Goal: Transaction & Acquisition: Purchase product/service

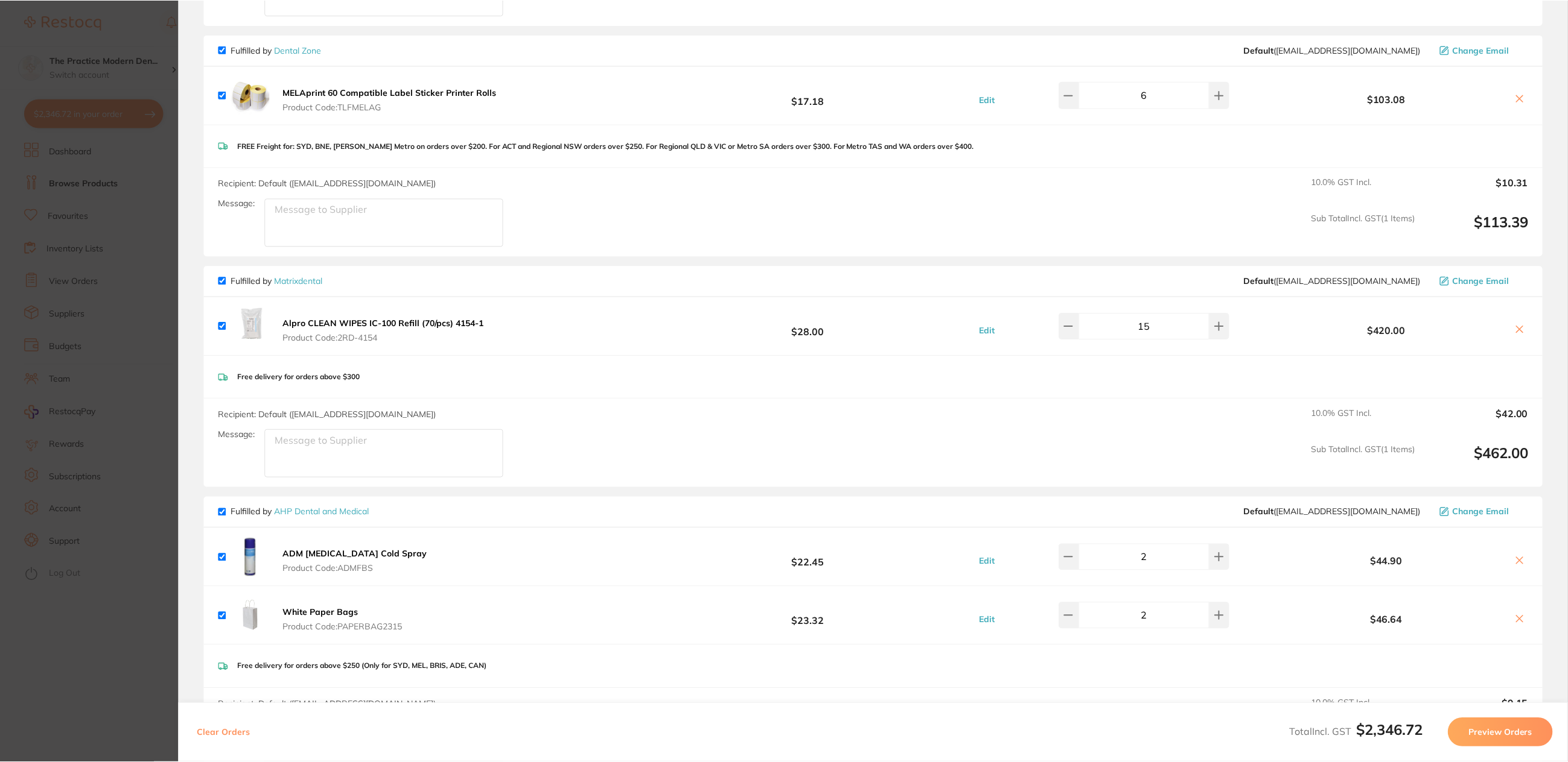
scroll to position [603, 0]
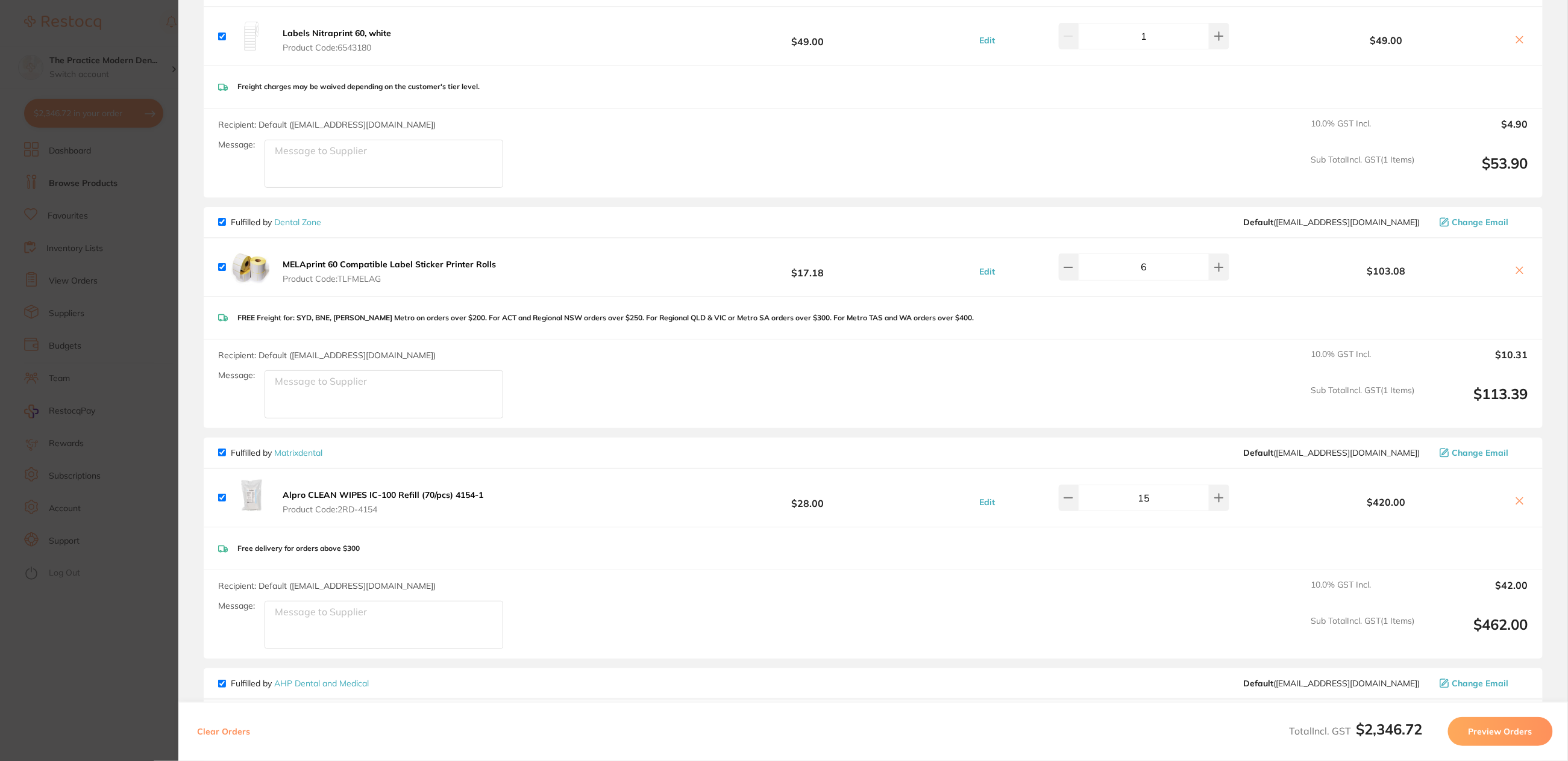
drag, startPoint x: 306, startPoint y: 450, endPoint x: 350, endPoint y: 389, distance: 75.2
click at [306, 450] on link "Matrixdental" at bounding box center [298, 453] width 48 height 11
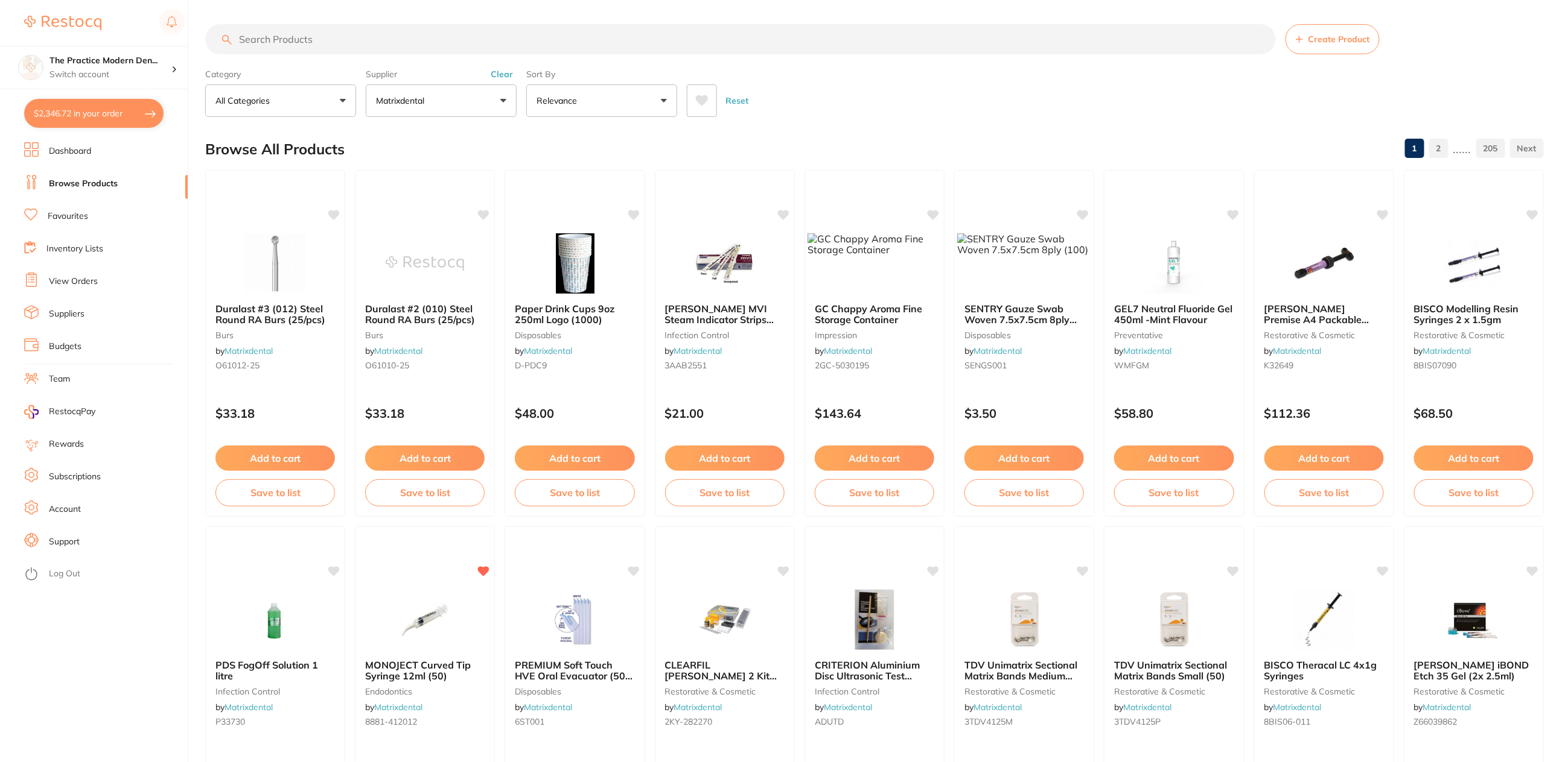
click at [701, 101] on icon at bounding box center [702, 101] width 13 height 11
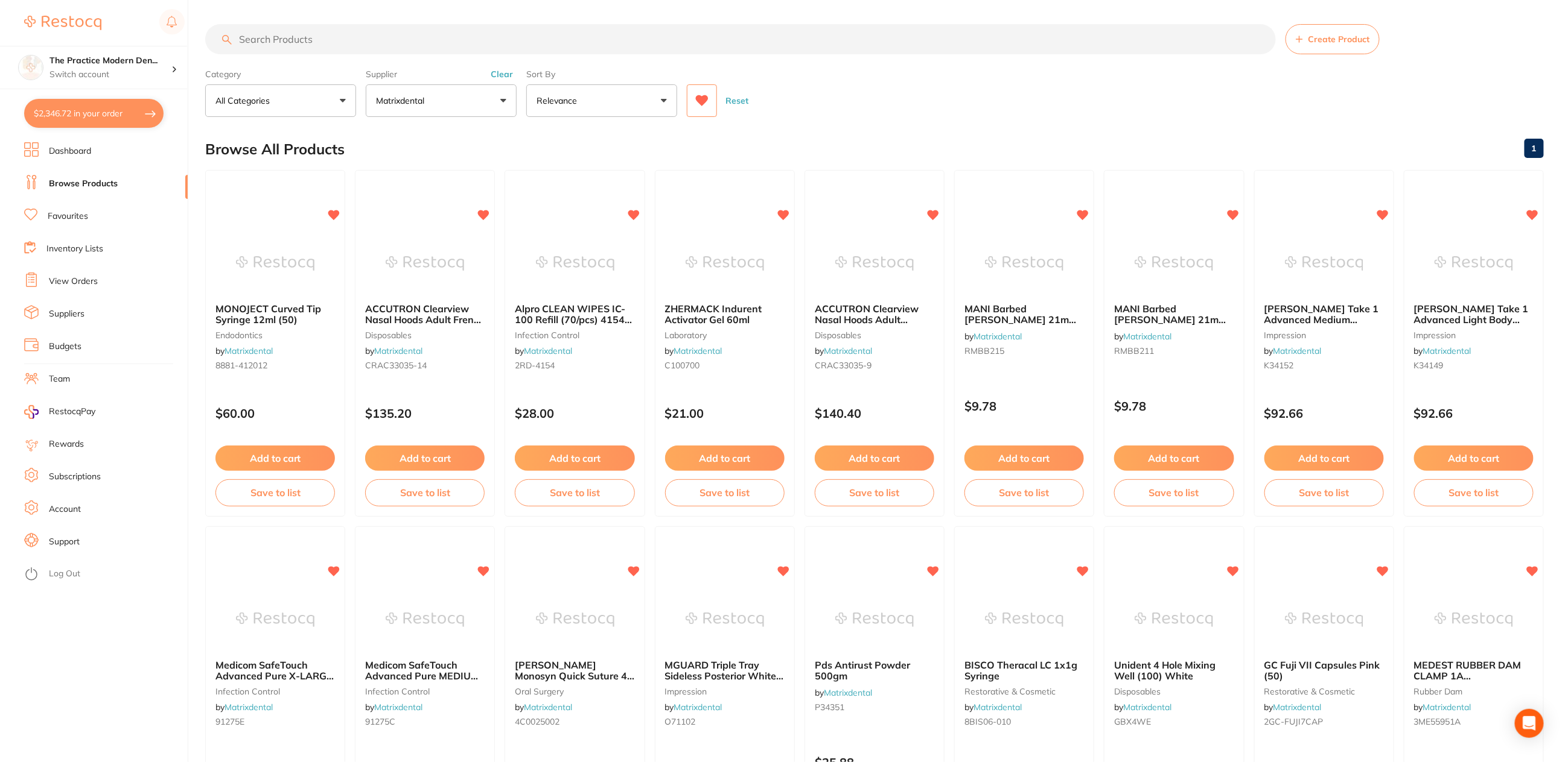
click at [67, 116] on button "$2,346.72 in your order" at bounding box center [94, 113] width 139 height 29
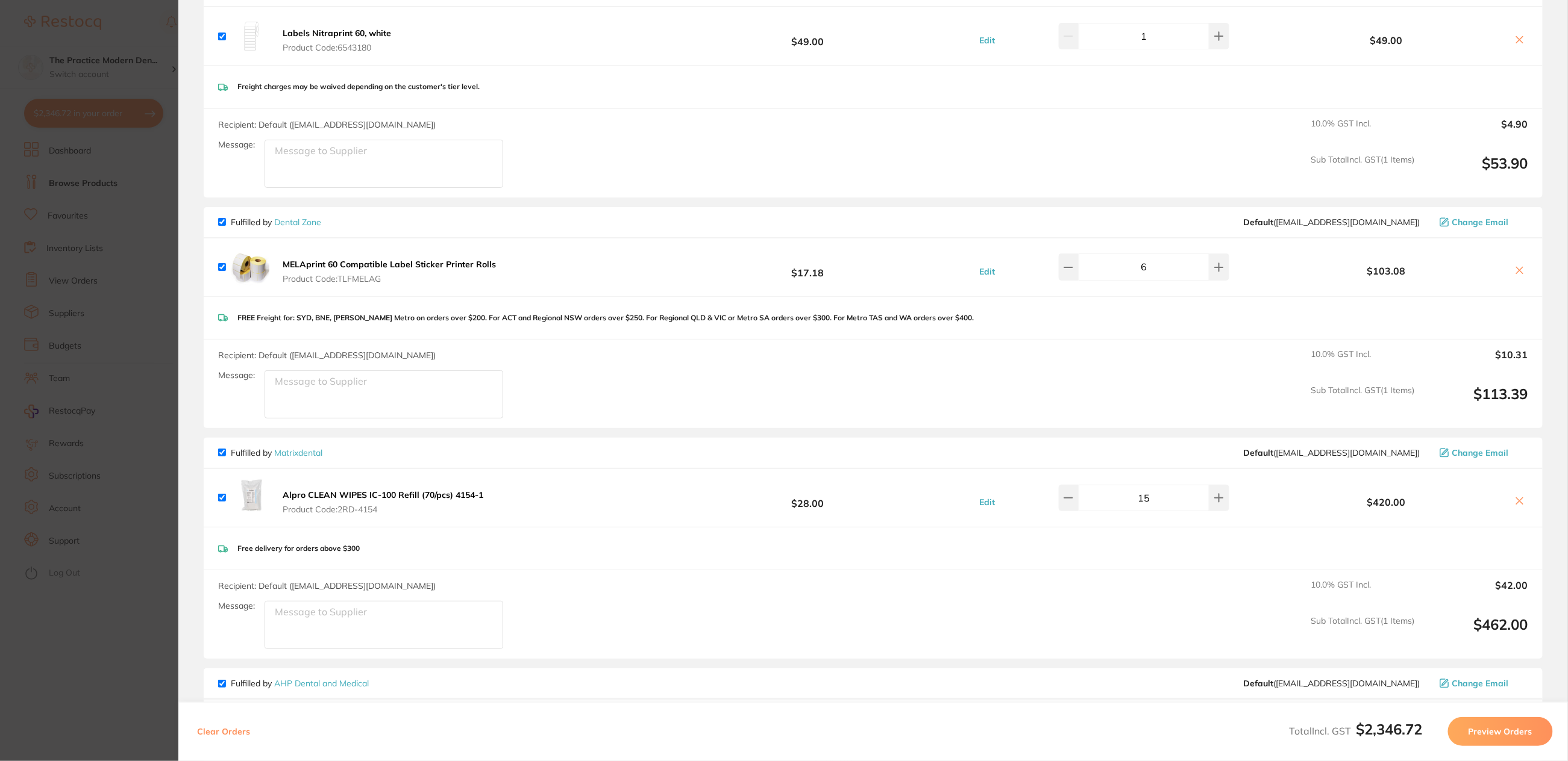
click at [1154, 489] on input "15" at bounding box center [1143, 498] width 130 height 27
click at [1288, 497] on b "$28.00" at bounding box center [1386, 503] width 241 height 11
click at [1147, 492] on input "1" at bounding box center [1143, 498] width 130 height 27
type input "16"
click at [1287, 498] on b "$448.00" at bounding box center [1386, 503] width 241 height 11
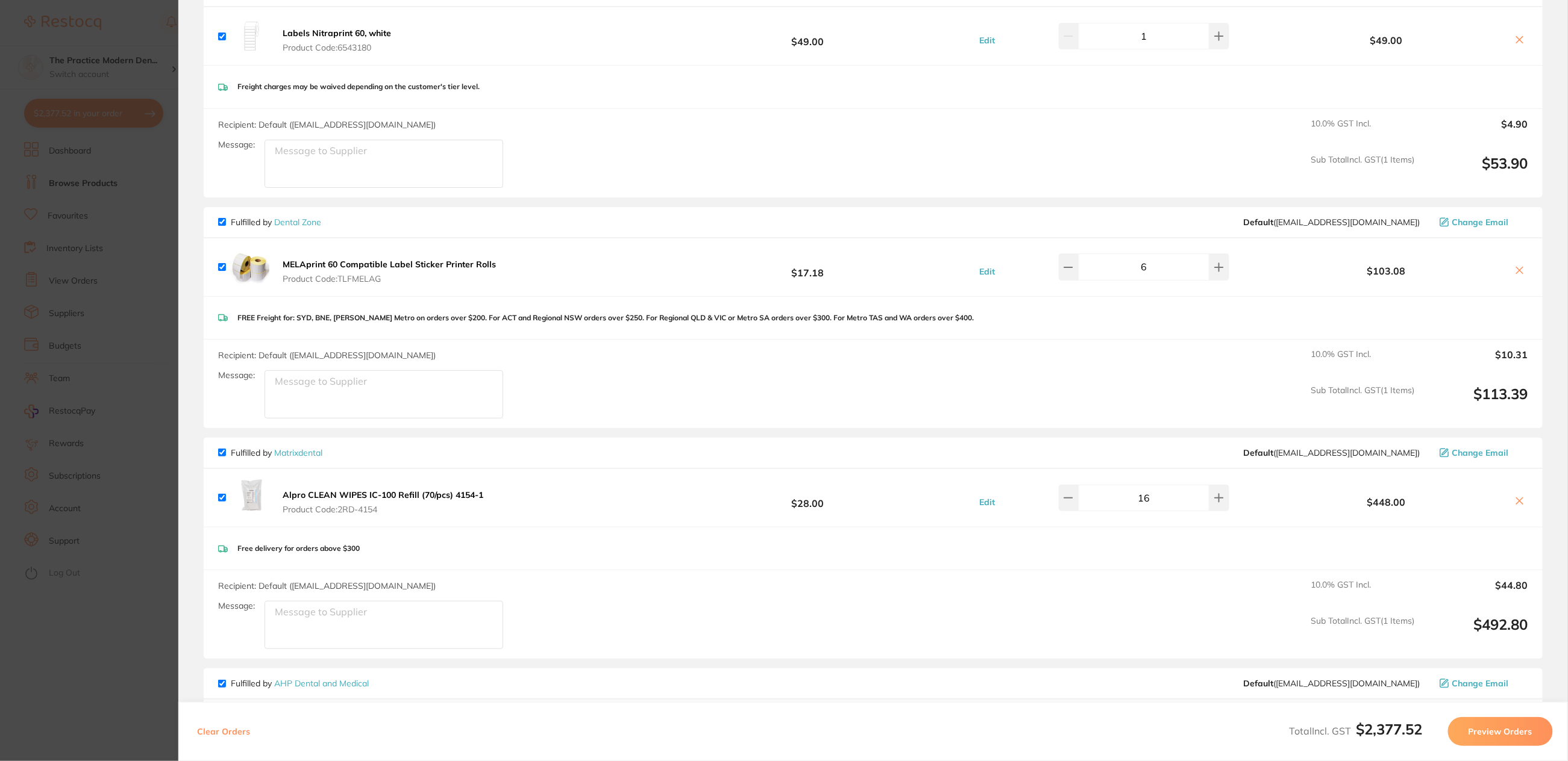
click at [1522, 497] on icon at bounding box center [1520, 501] width 9 height 9
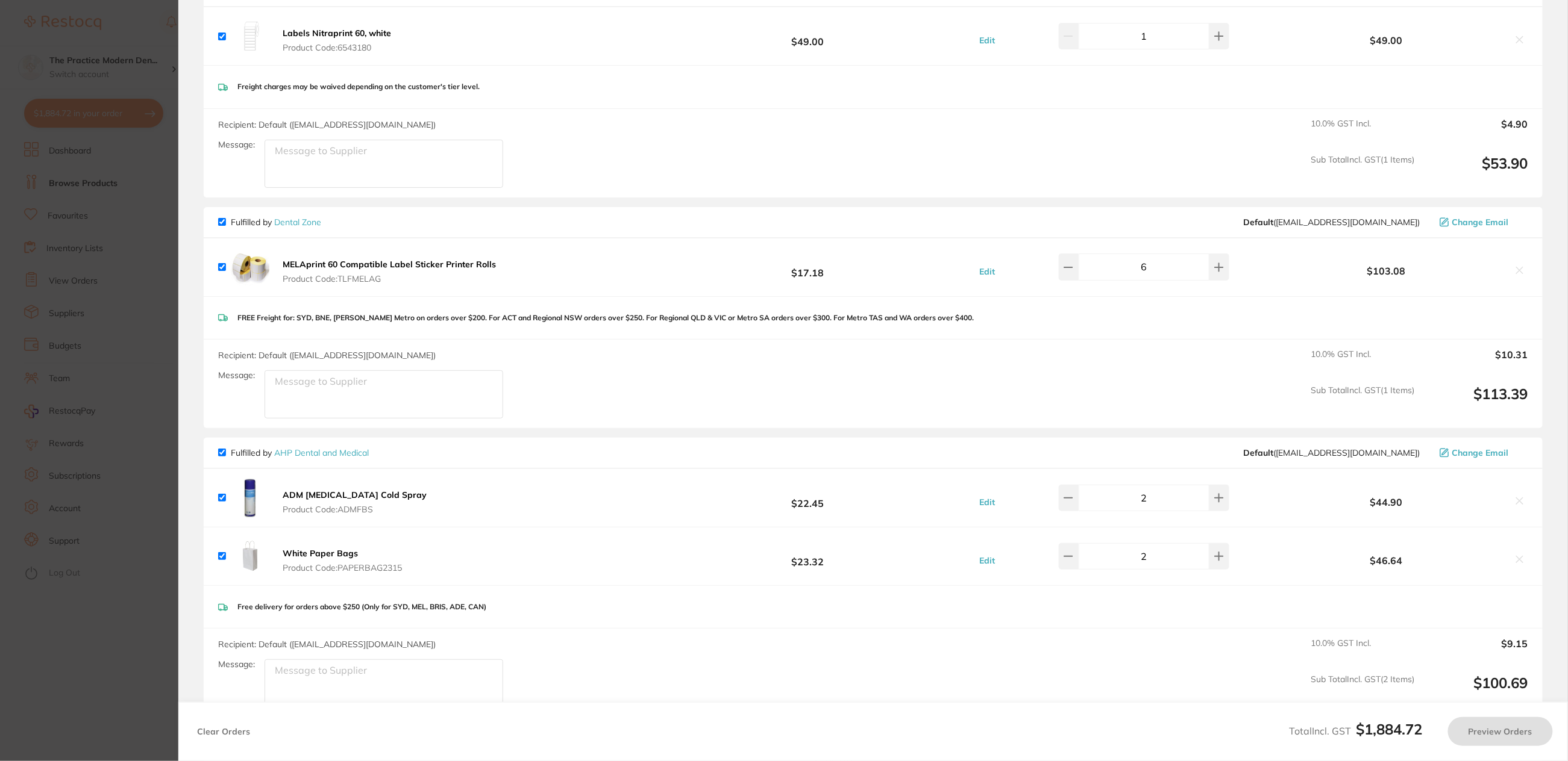
checkbox input "true"
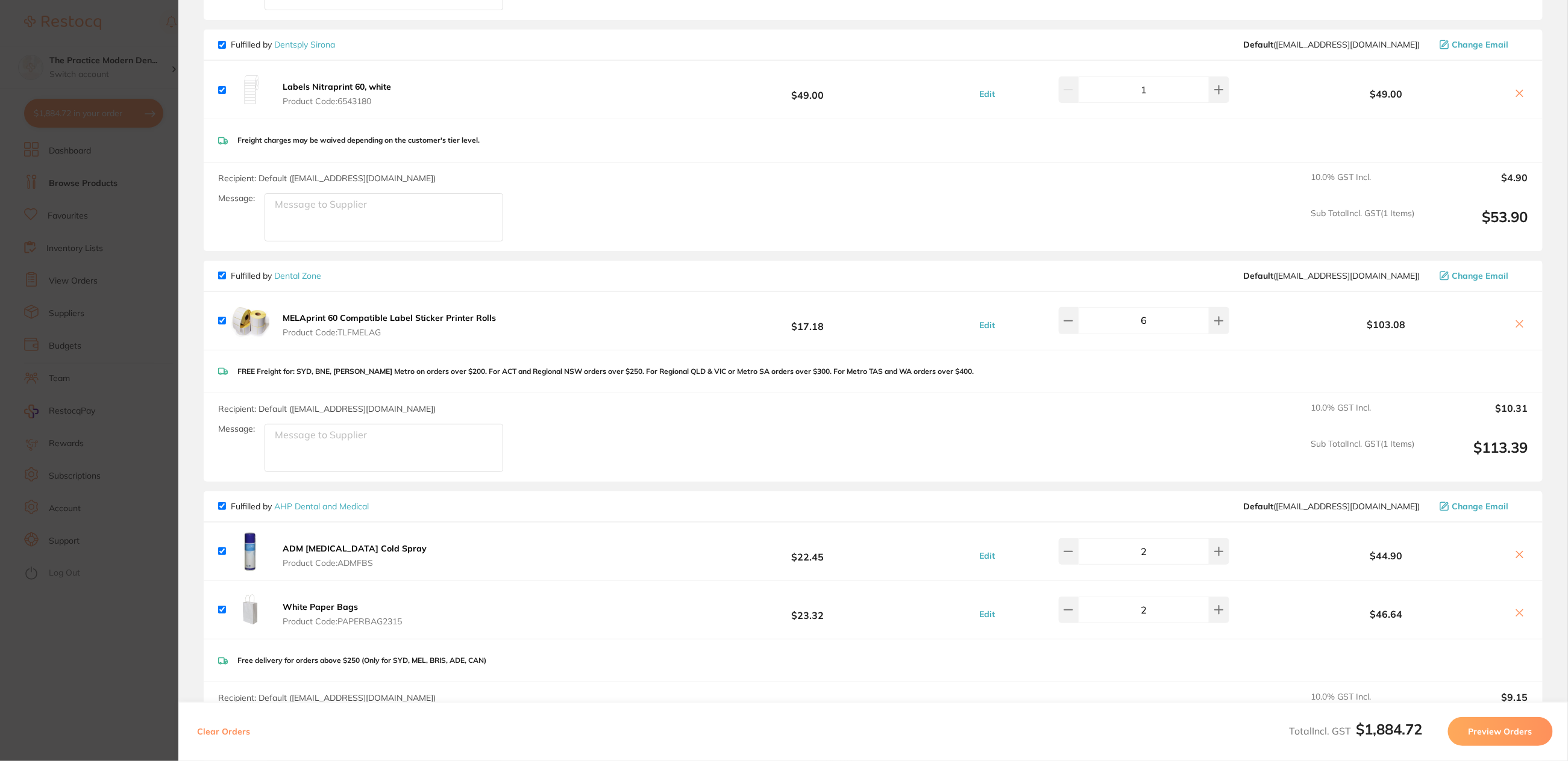
scroll to position [527, 0]
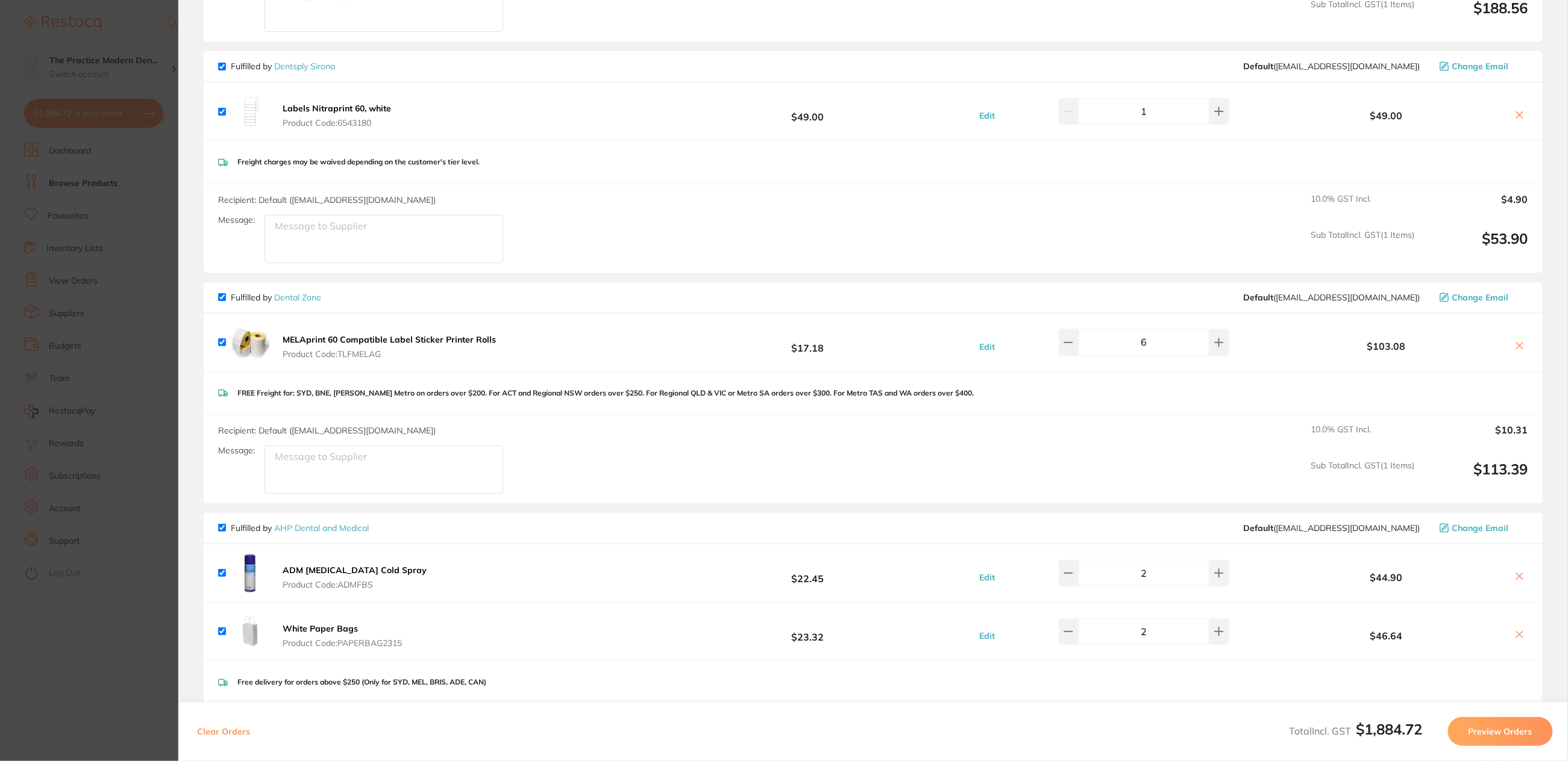
click at [151, 233] on section "Update RRP Set your pre negotiated price for this item. Item Agreed RRP (excl. …" at bounding box center [784, 380] width 1568 height 761
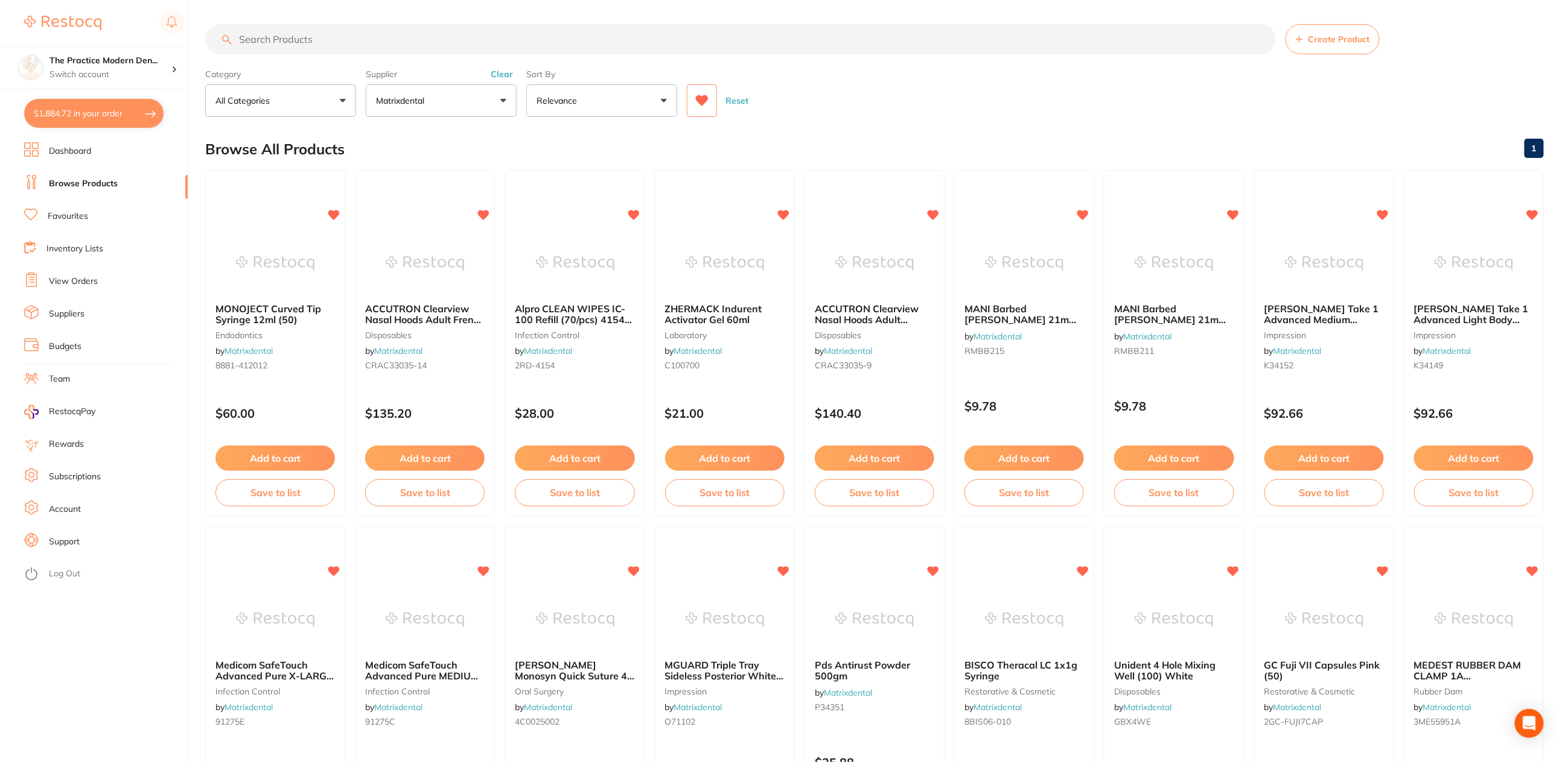
click at [360, 30] on input "search" at bounding box center [740, 39] width 1071 height 30
type input "monject"
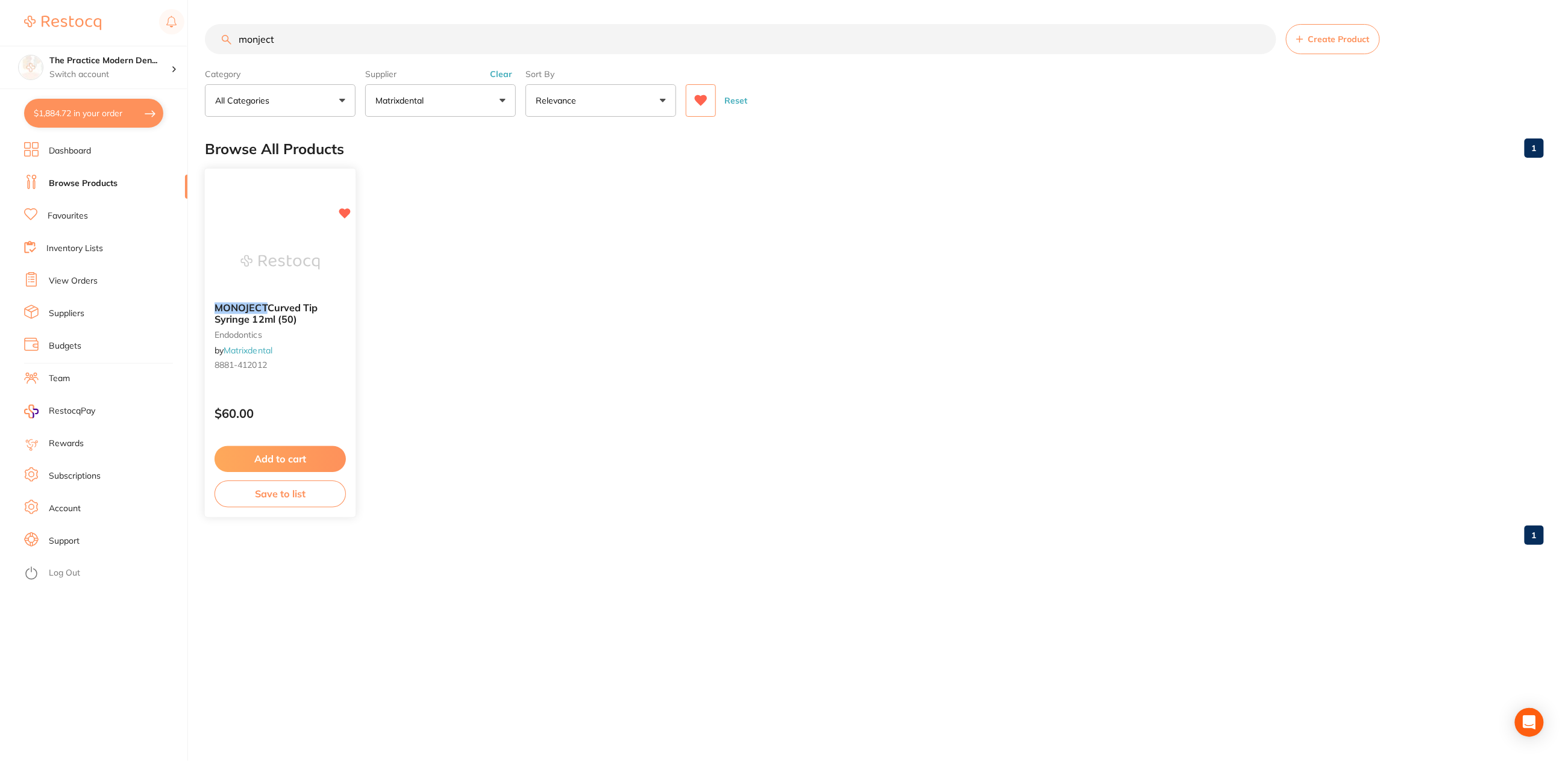
click at [308, 457] on button "Add to cart" at bounding box center [280, 459] width 131 height 26
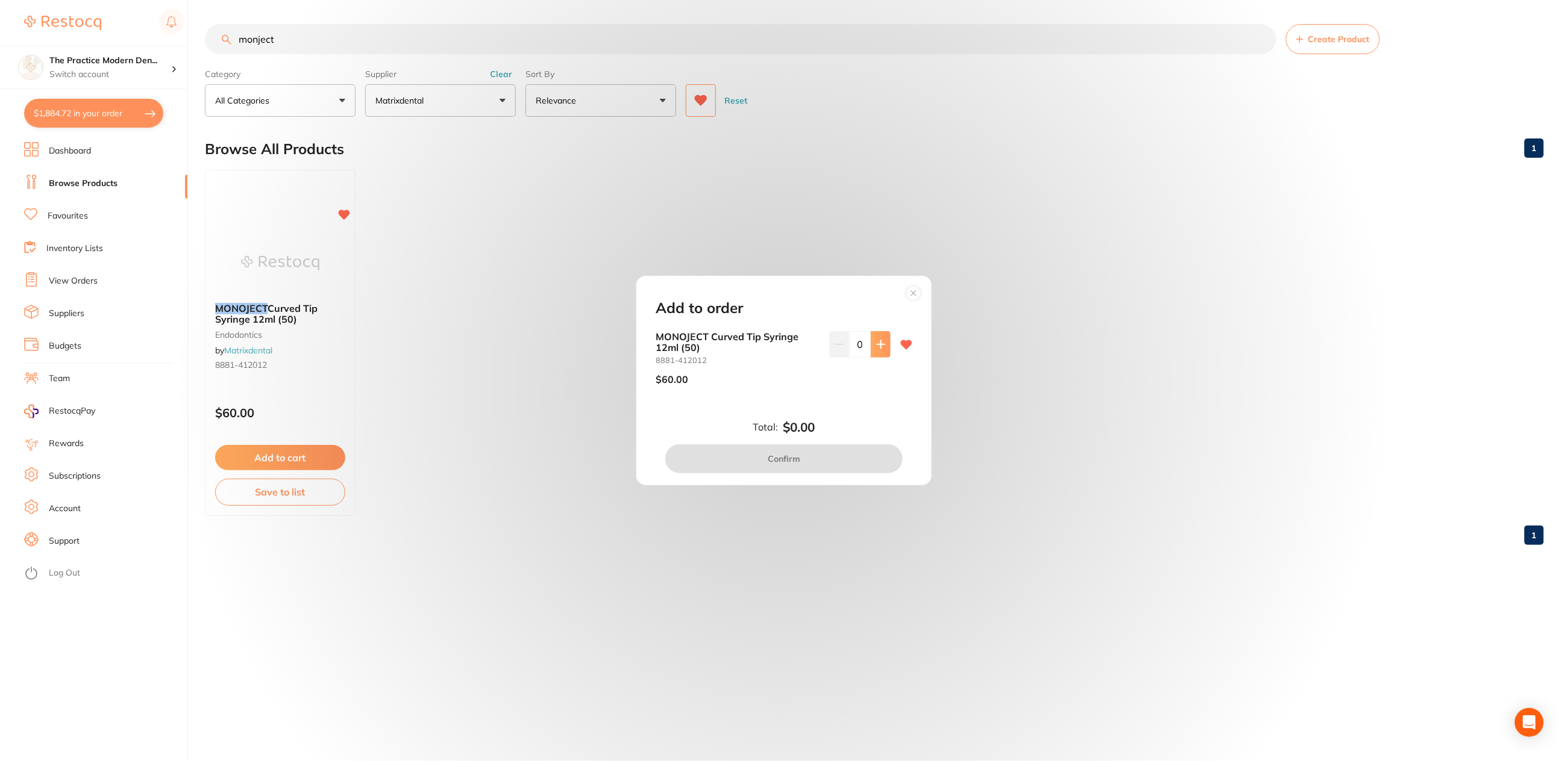
click at [871, 343] on button at bounding box center [880, 344] width 20 height 27
type input "1"
click at [835, 458] on button "Confirm" at bounding box center [784, 459] width 237 height 29
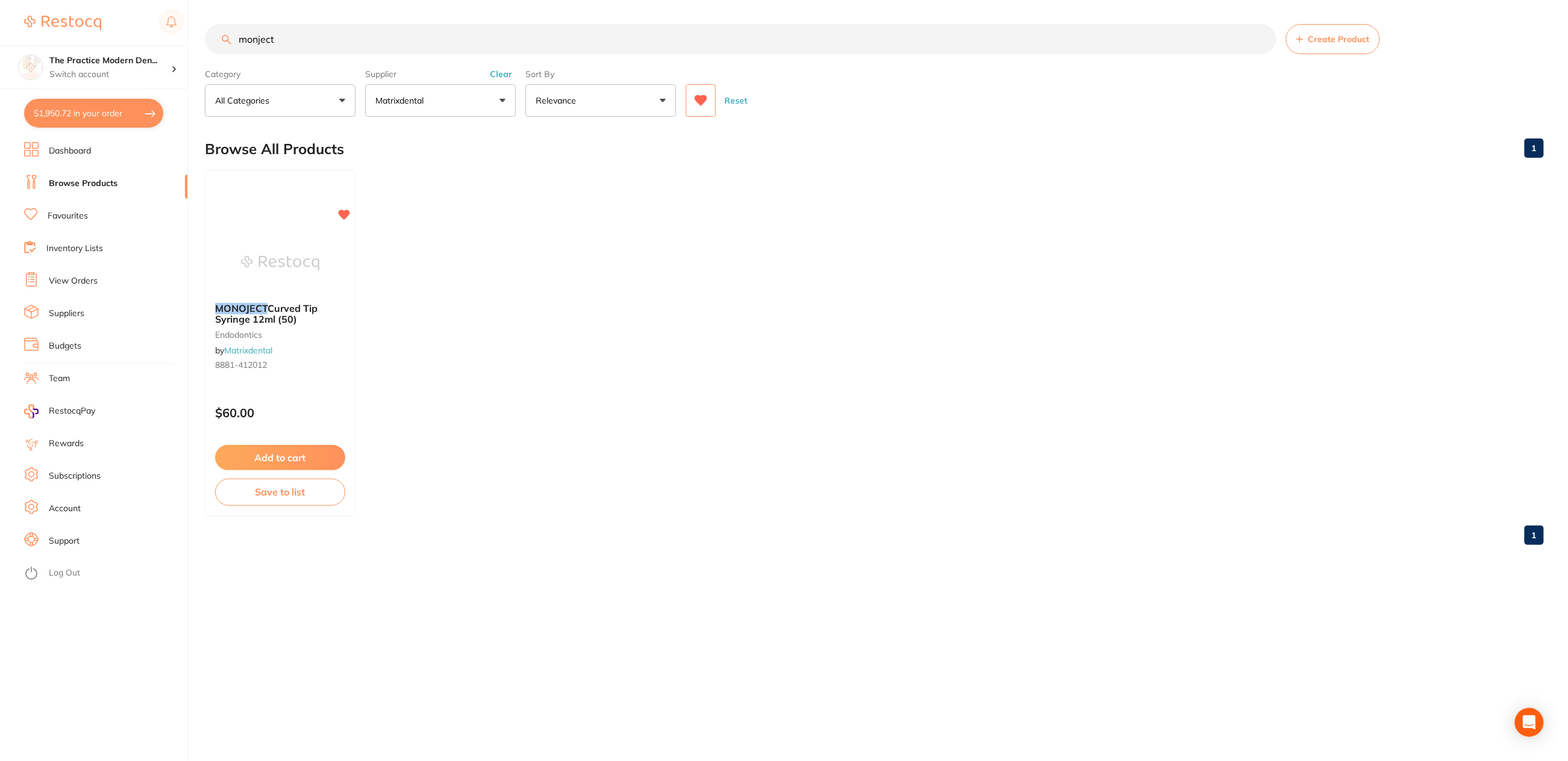
click at [101, 112] on button "$1,950.72 in your order" at bounding box center [94, 113] width 139 height 29
checkbox input "true"
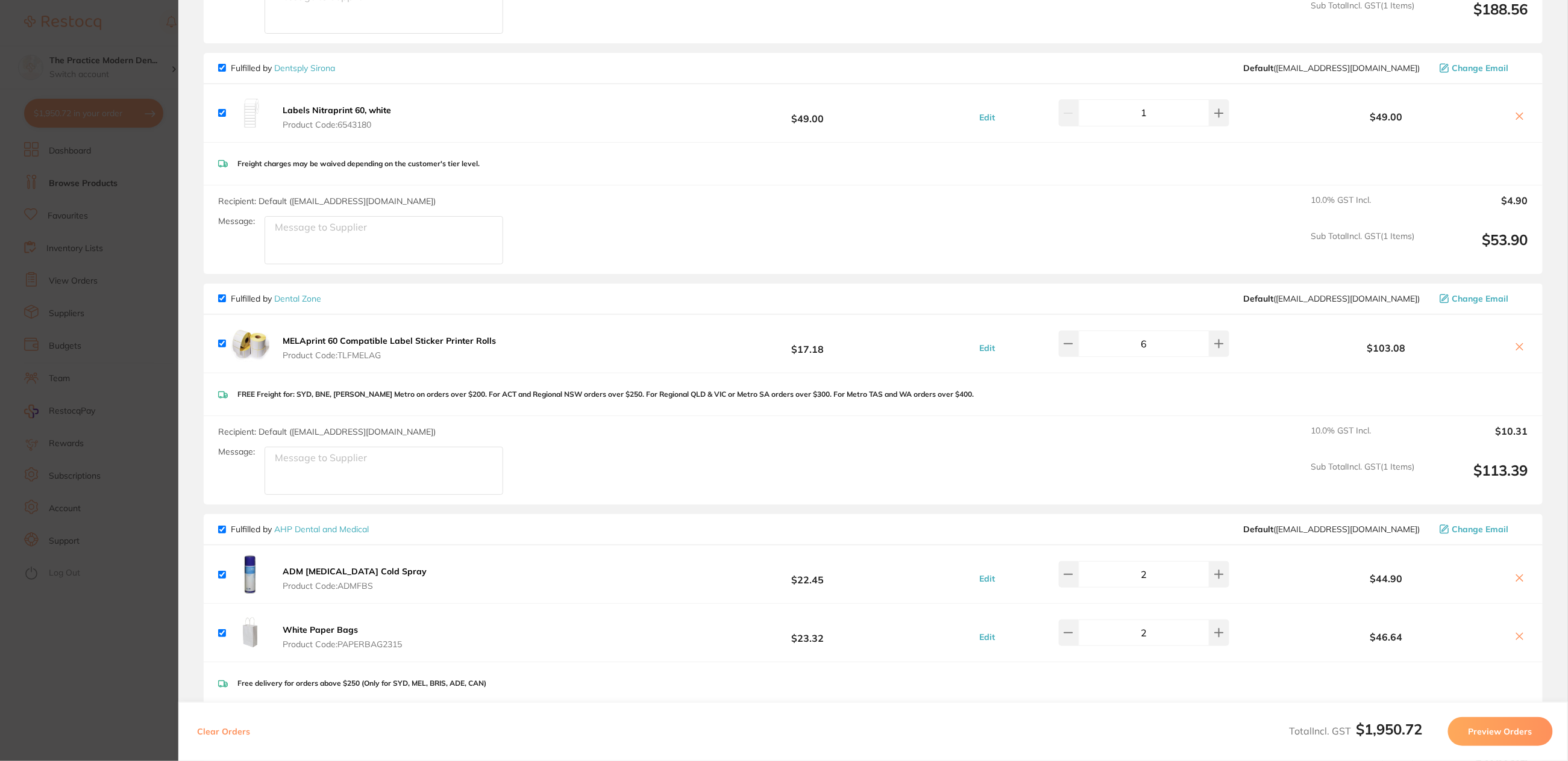
scroll to position [753, 0]
click at [1516, 119] on icon at bounding box center [1520, 120] width 6 height 6
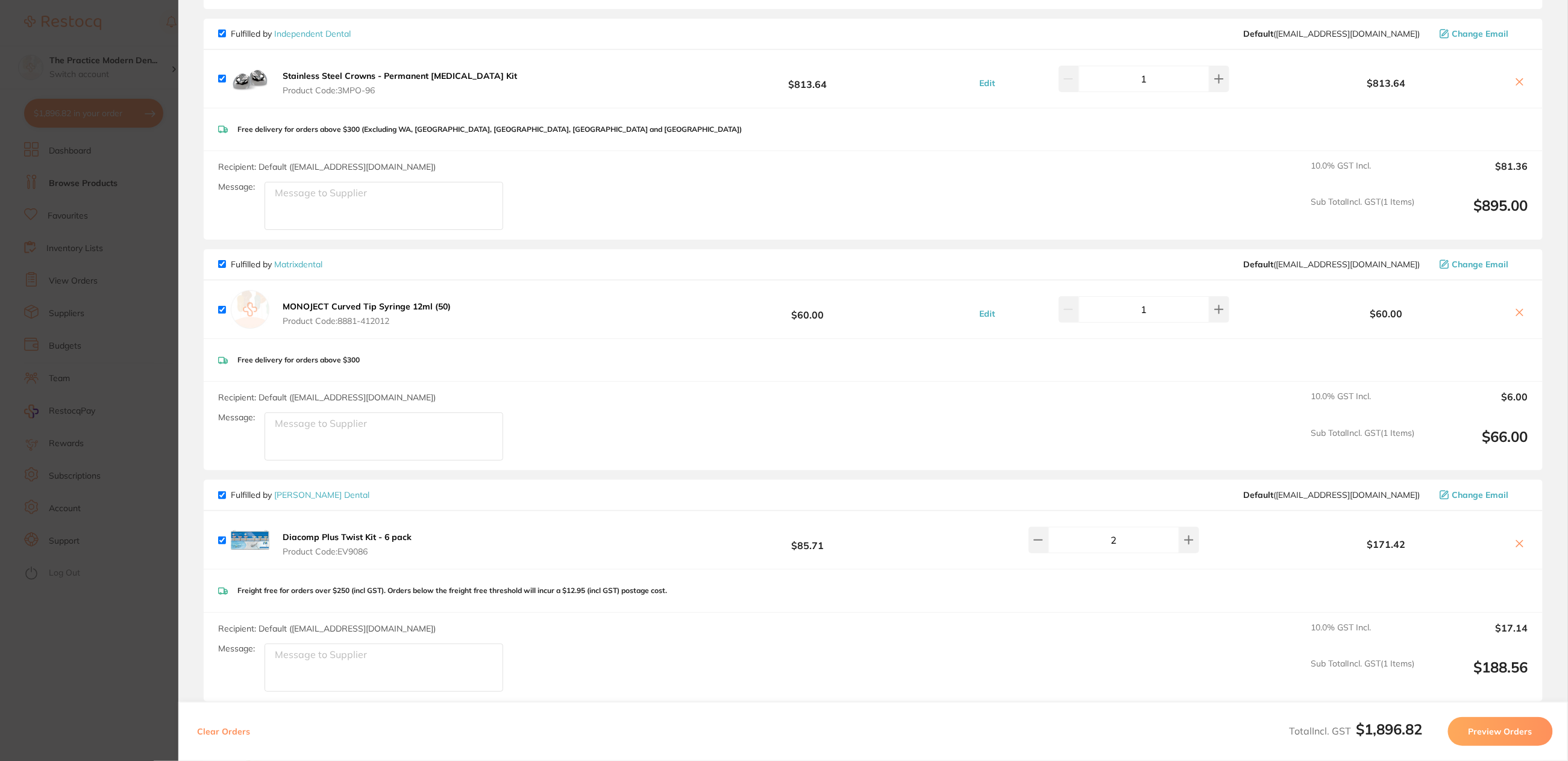
scroll to position [9, 0]
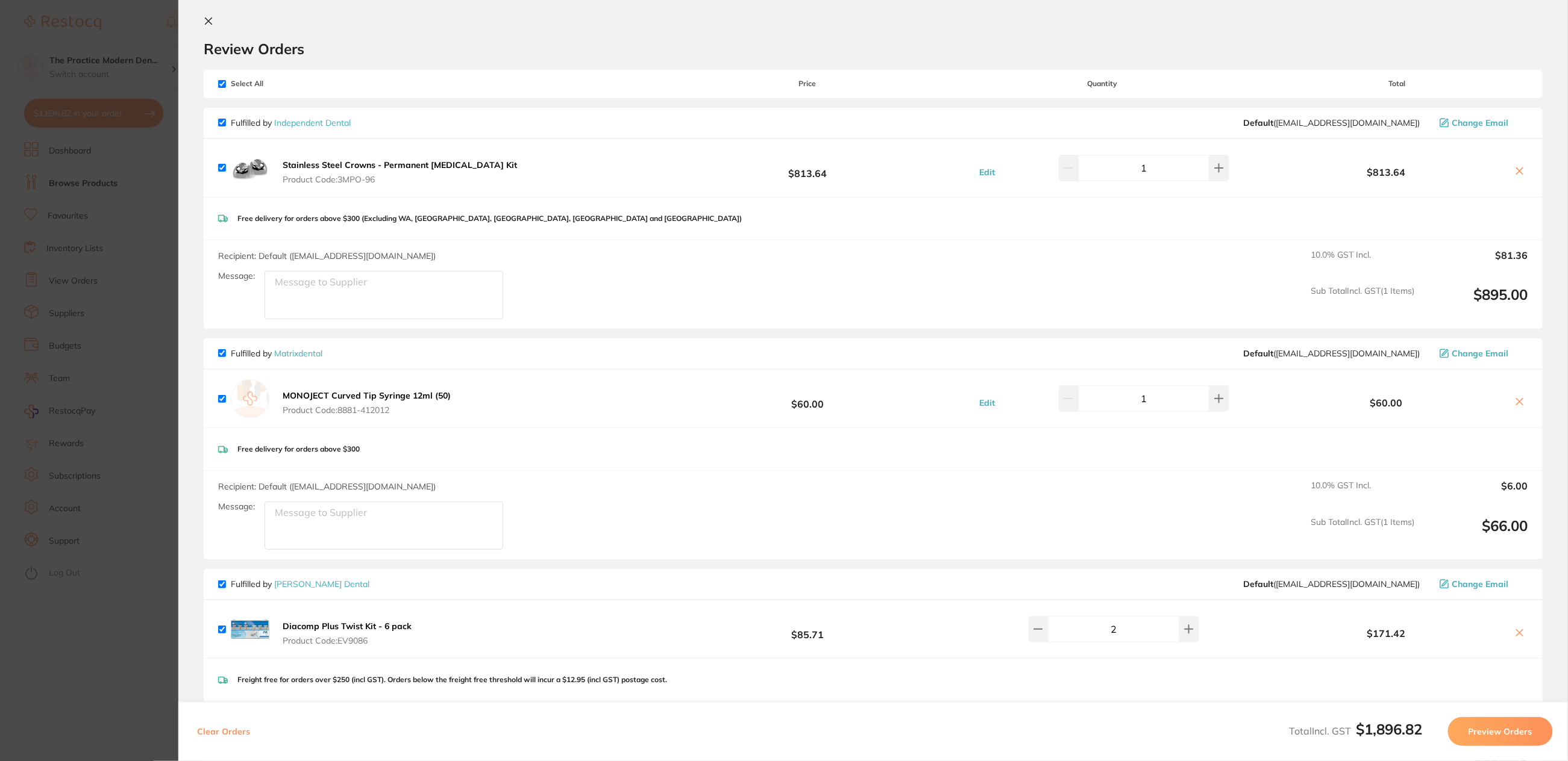
click at [218, 83] on input "checkbox" at bounding box center [222, 84] width 8 height 8
checkbox input "false"
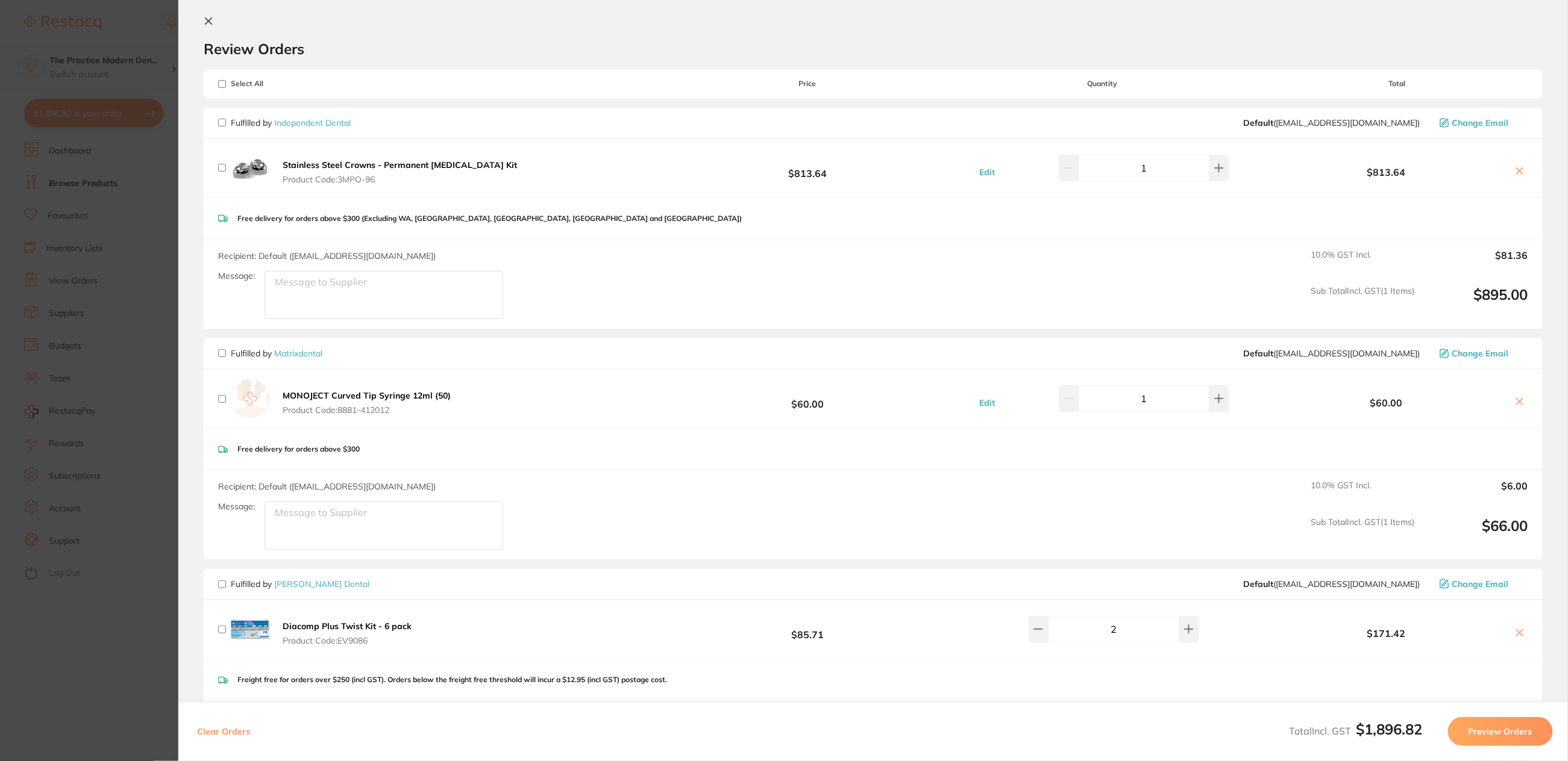
checkbox input "false"
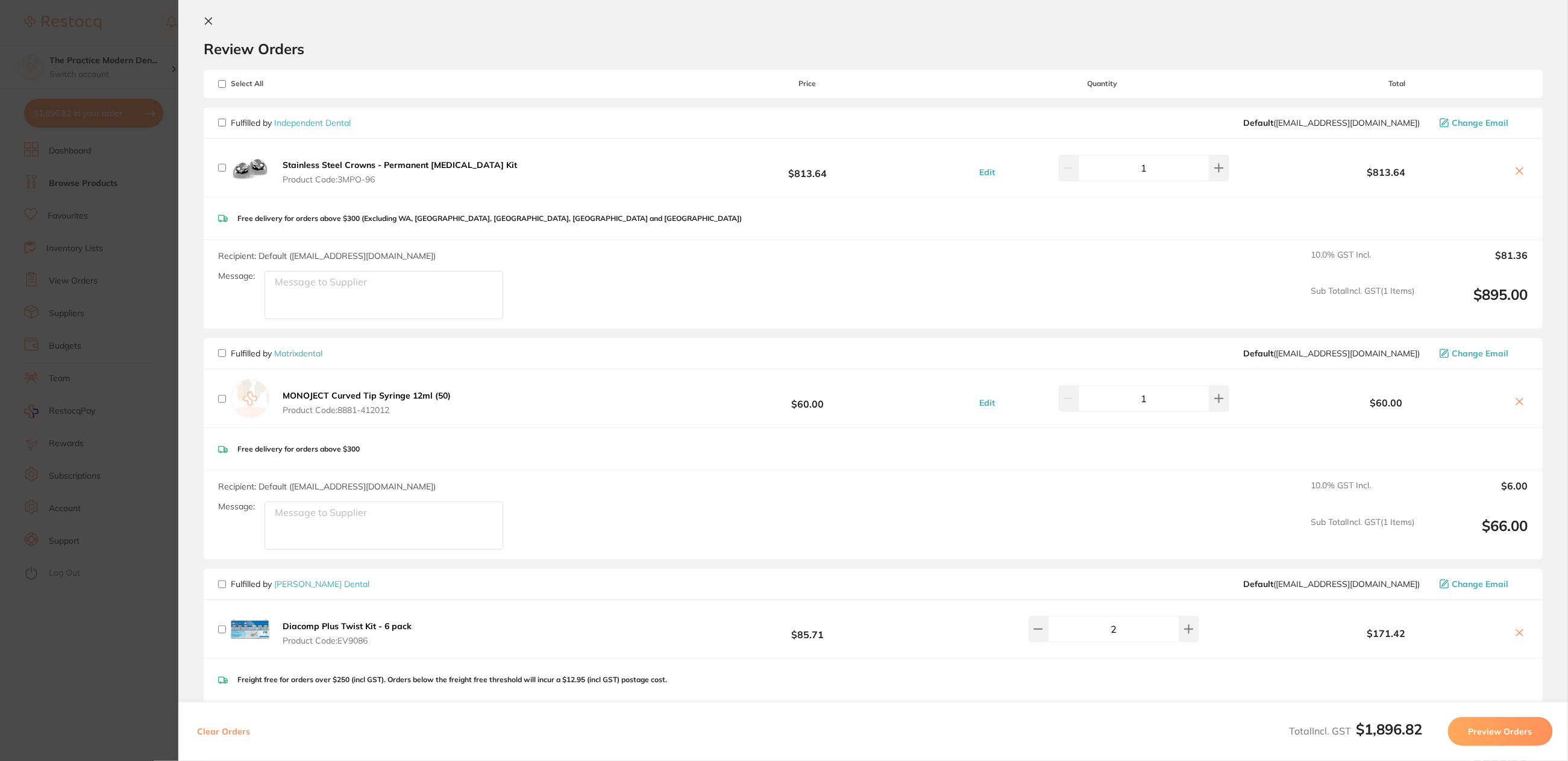
checkbox input "false"
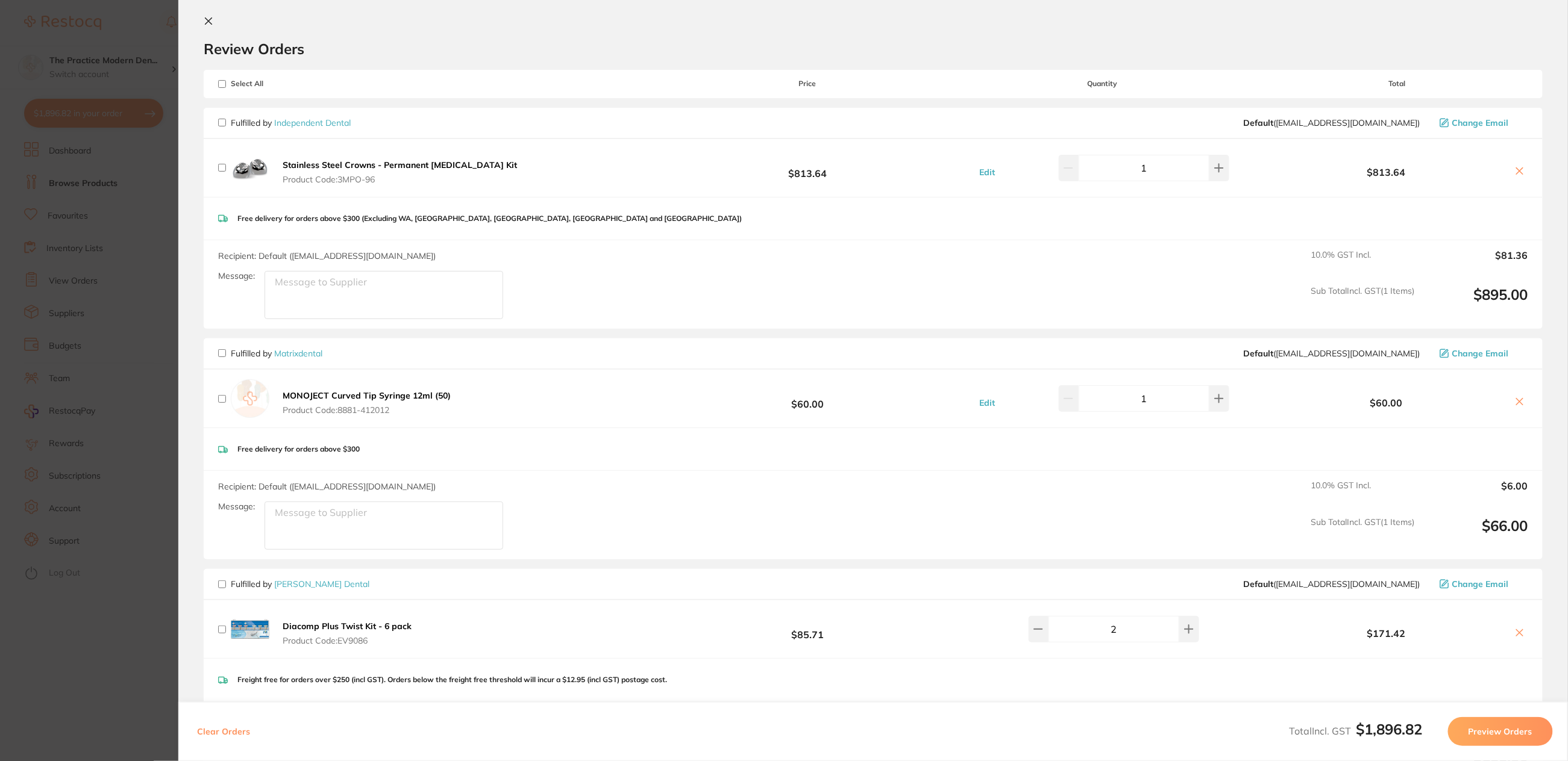
checkbox input "false"
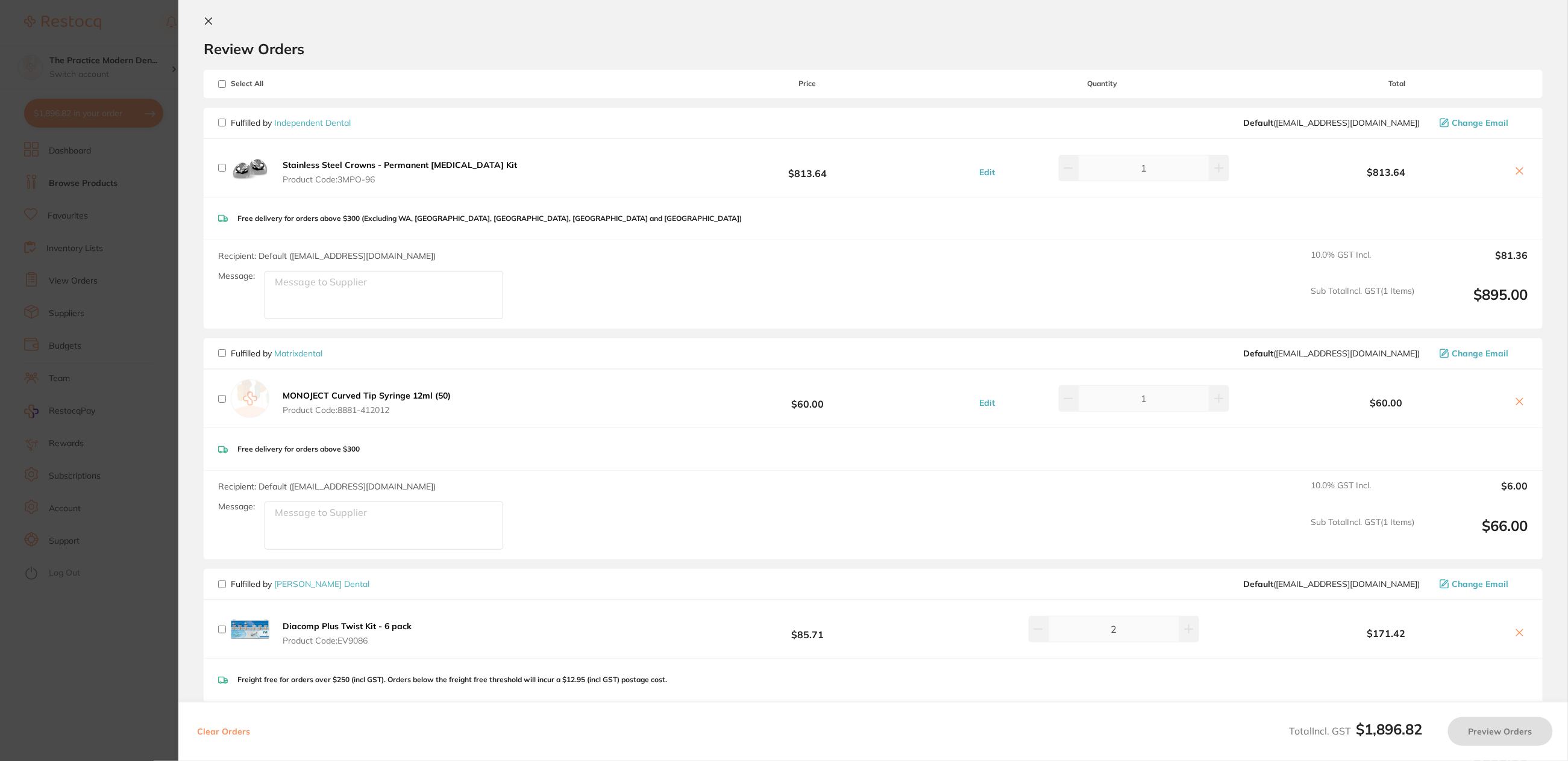
click at [1516, 169] on icon at bounding box center [1520, 171] width 9 height 9
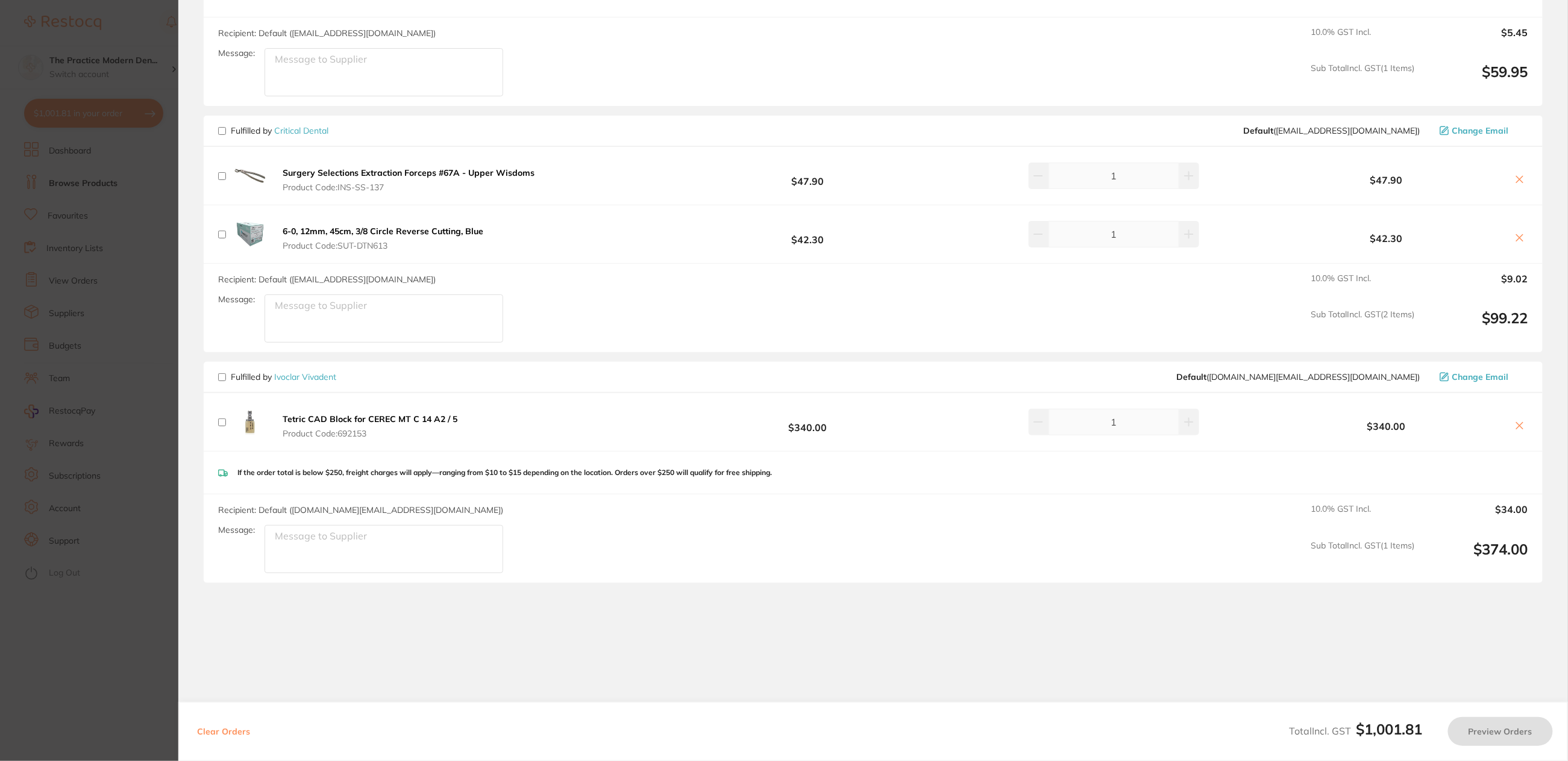
scroll to position [1284, 0]
